Goal: Find contact information: Find contact information

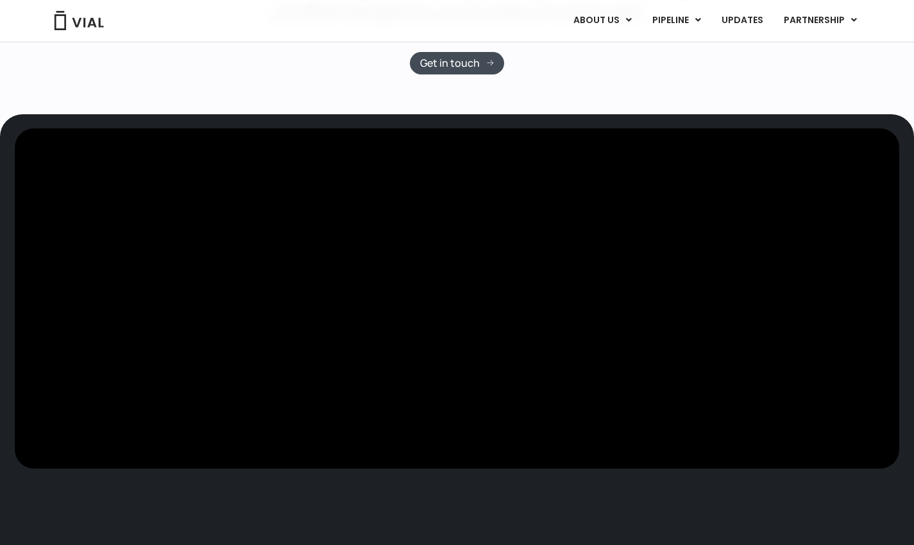
scroll to position [401, 0]
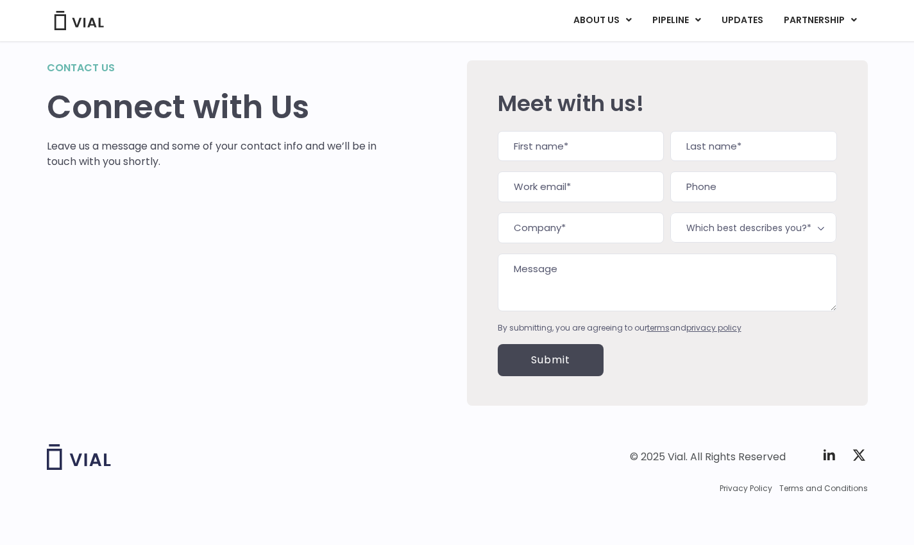
scroll to position [41, 0]
click at [600, 91] on link "CONTACT US" at bounding box center [624, 91] width 112 height 21
